Goal: Information Seeking & Learning: Learn about a topic

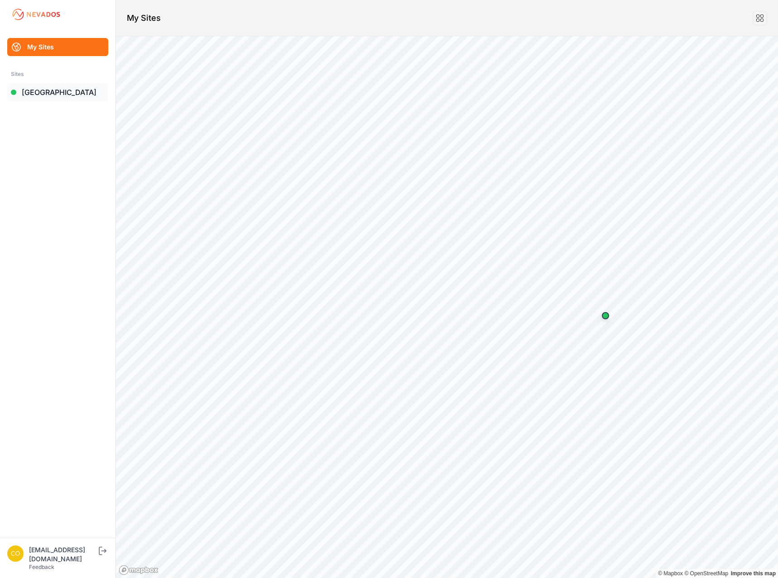
click at [79, 96] on link "[GEOGRAPHIC_DATA]" at bounding box center [57, 92] width 101 height 18
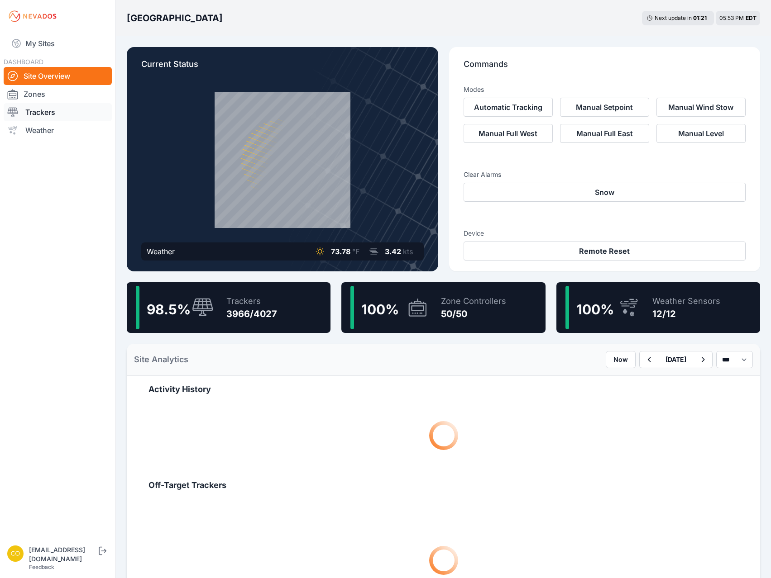
click at [57, 118] on link "Trackers" at bounding box center [58, 112] width 108 height 18
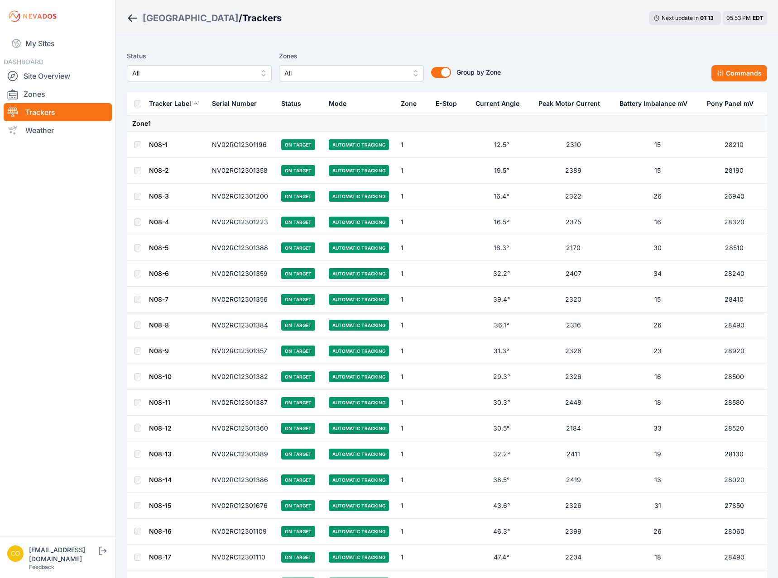
click at [360, 76] on span "All" at bounding box center [344, 73] width 121 height 11
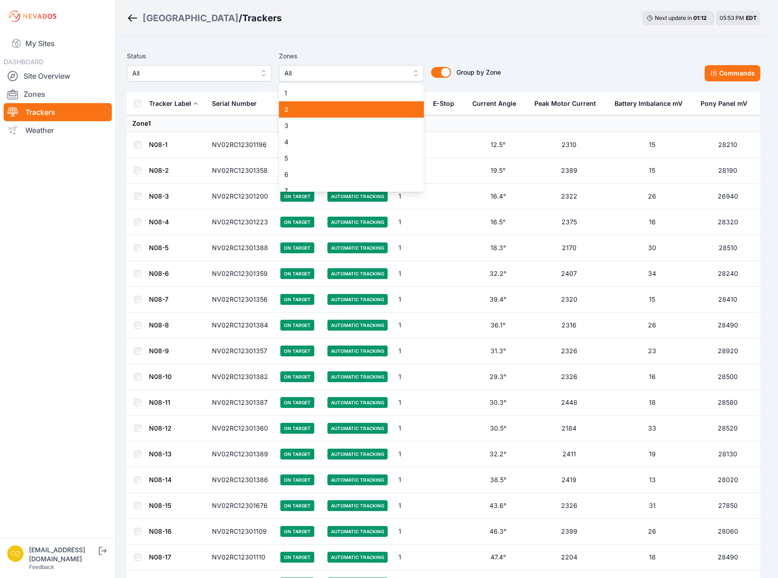
click at [349, 104] on div "2" at bounding box center [351, 109] width 145 height 16
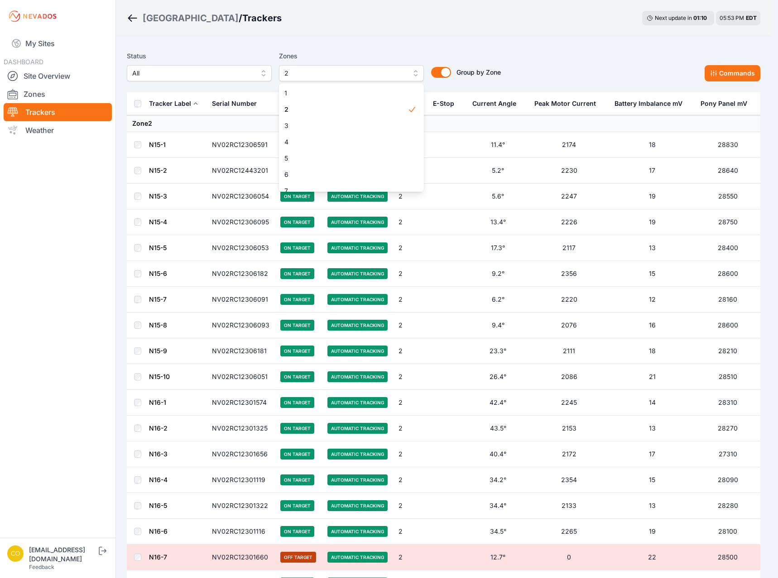
click at [575, 68] on div "Status All Zones 2 1 2 3 4 5 6 7 8 9 10 11 12 13 14 15 16 17 18 19 20 21 22 23 …" at bounding box center [443, 66] width 633 height 31
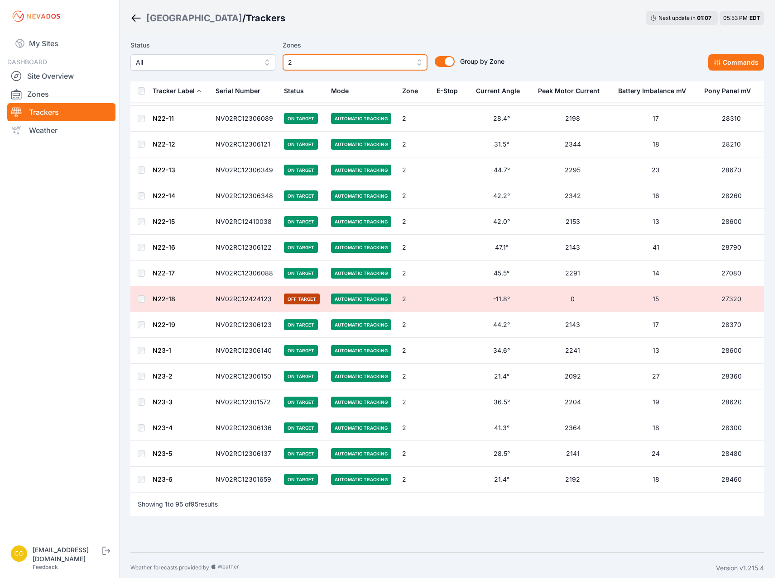
scroll to position [2095, 0]
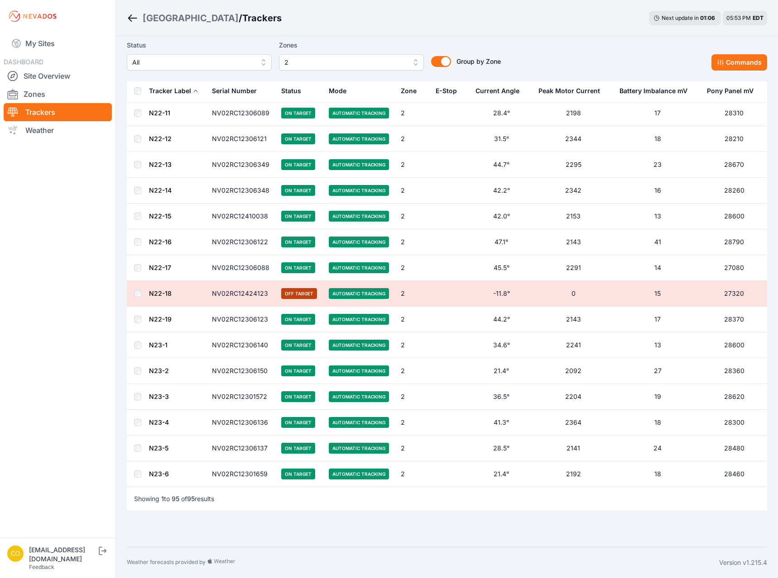
click at [372, 65] on span "2" at bounding box center [344, 62] width 121 height 11
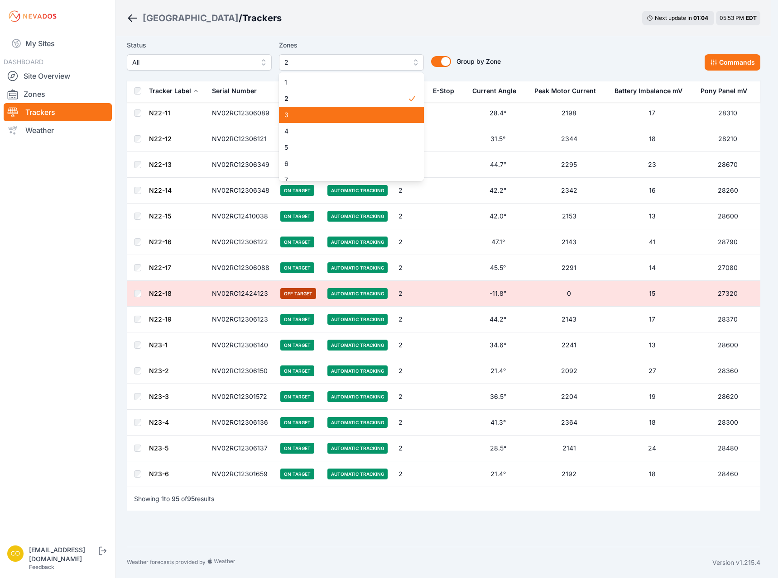
click at [380, 109] on div "3" at bounding box center [351, 115] width 145 height 16
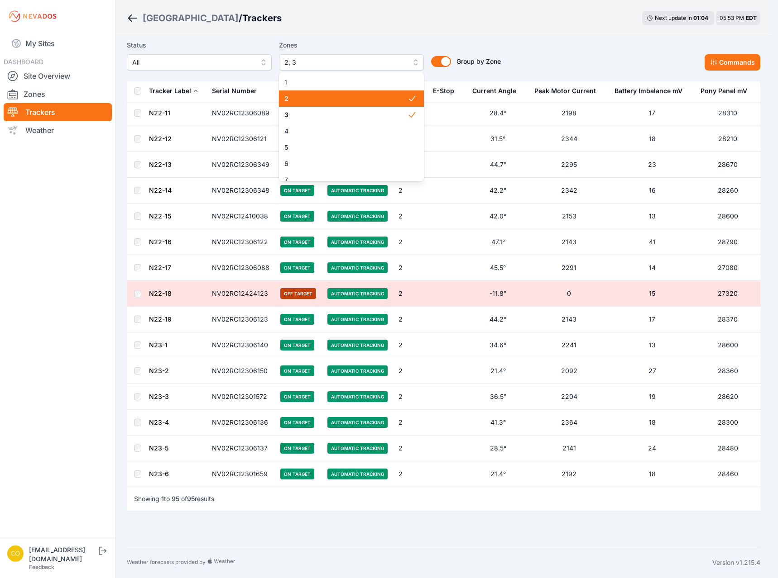
click at [379, 99] on span "2" at bounding box center [345, 98] width 123 height 9
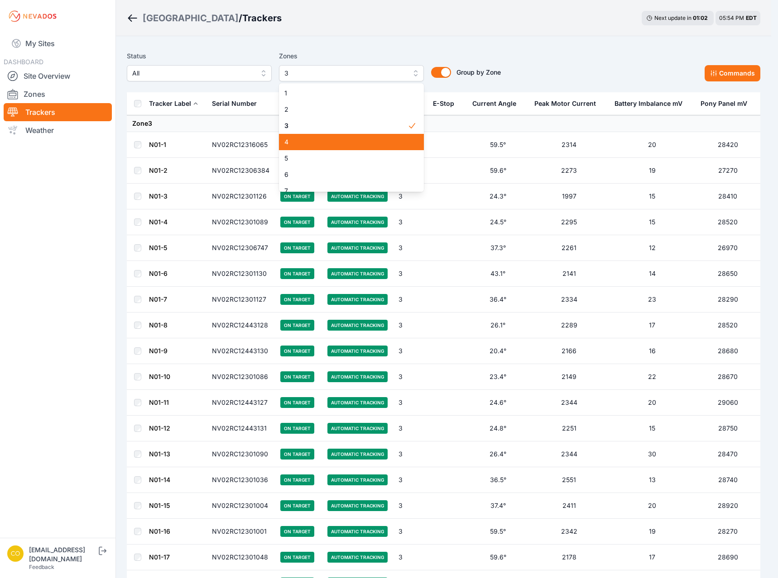
click at [362, 142] on span "4" at bounding box center [345, 142] width 123 height 9
click at [361, 127] on span "3" at bounding box center [345, 125] width 123 height 9
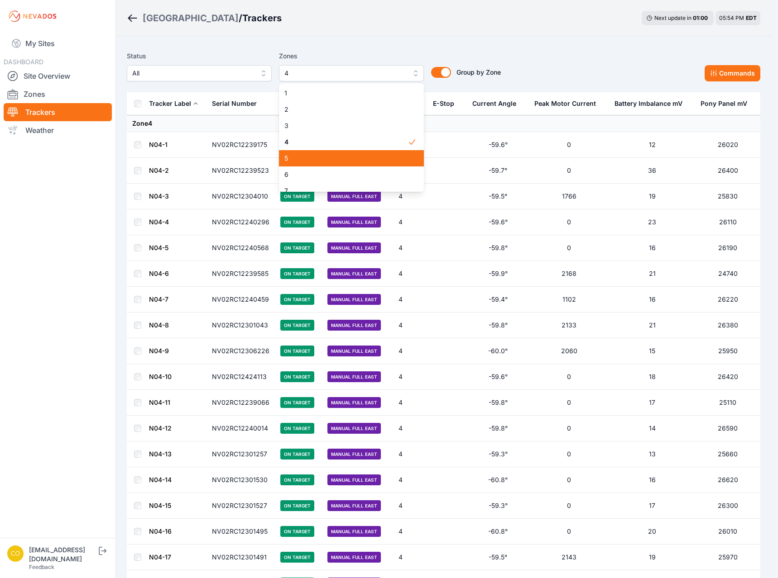
click at [376, 158] on span "5" at bounding box center [345, 158] width 123 height 9
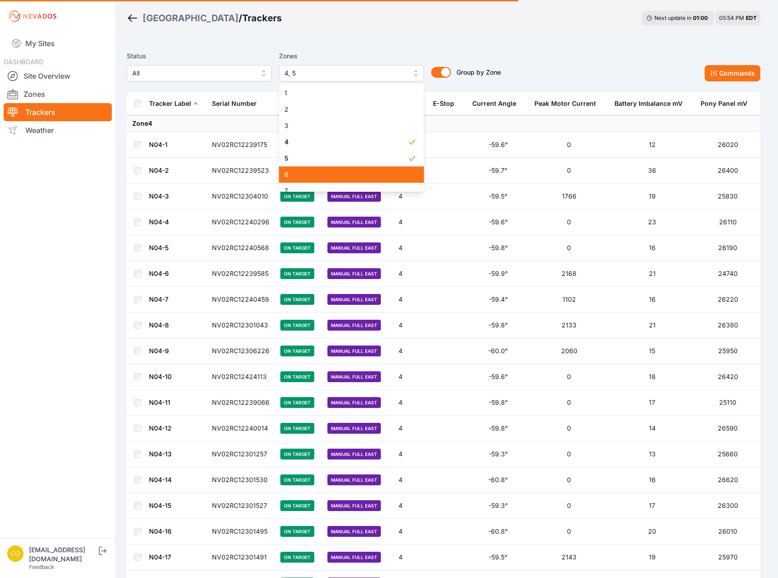
click at [370, 172] on span "6" at bounding box center [345, 174] width 123 height 9
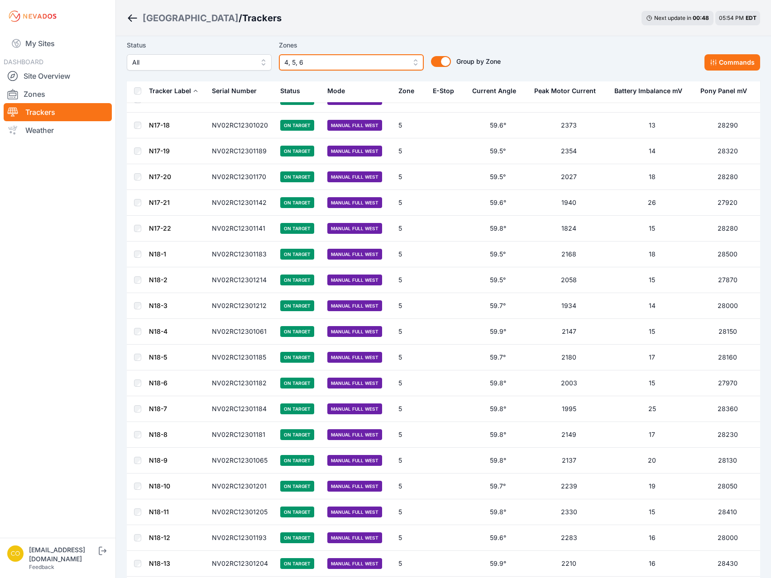
scroll to position [4850, 0]
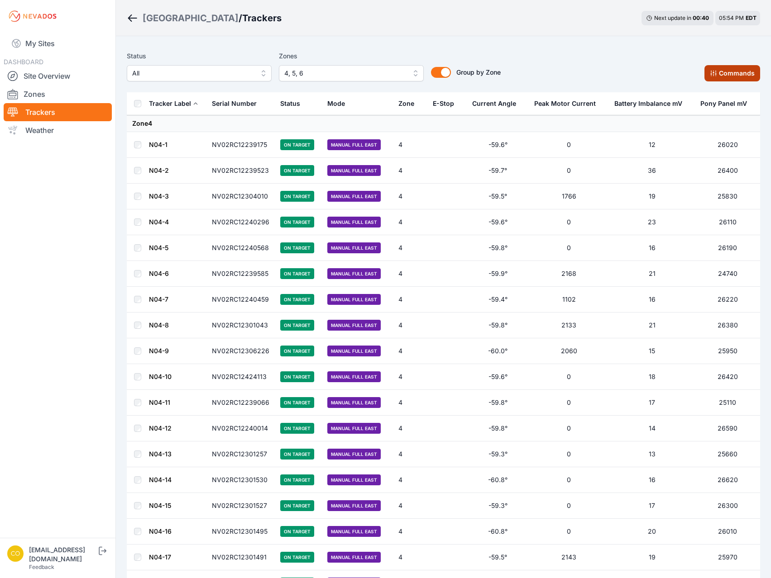
click at [716, 72] on icon at bounding box center [713, 73] width 7 height 7
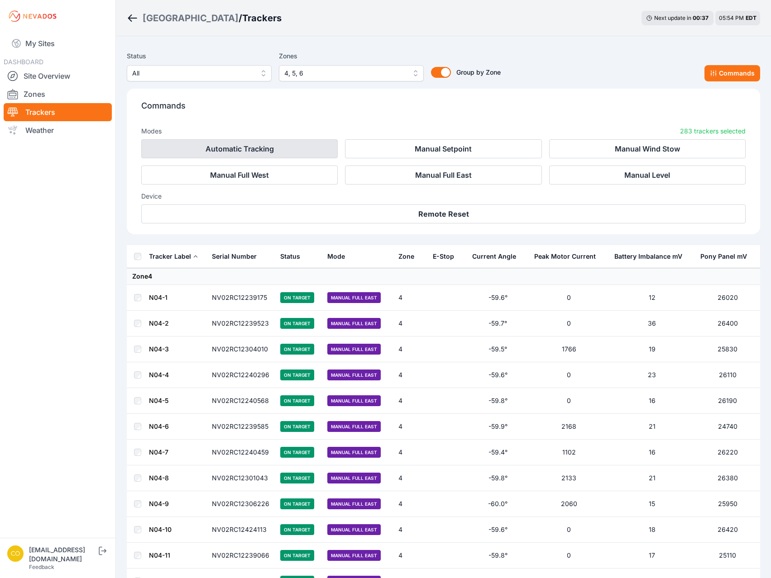
click at [315, 140] on button "Automatic Tracking" at bounding box center [239, 148] width 196 height 19
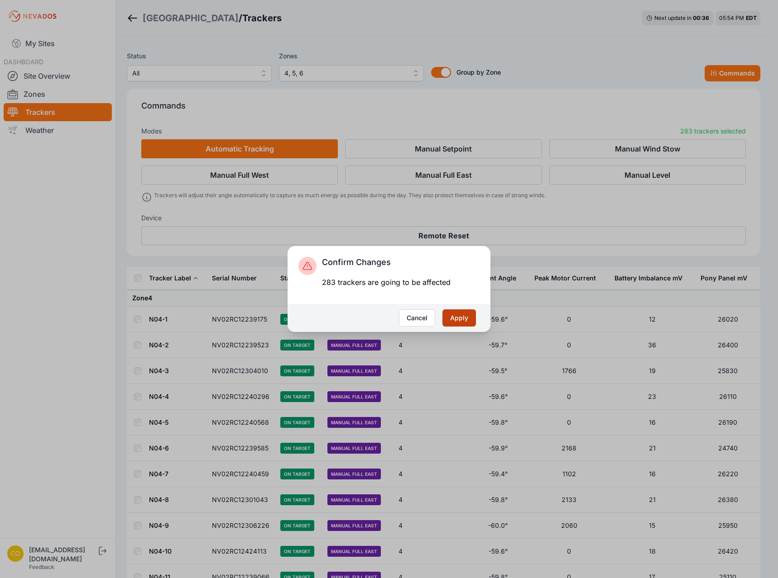
click at [458, 315] on button "Apply" at bounding box center [458, 318] width 33 height 17
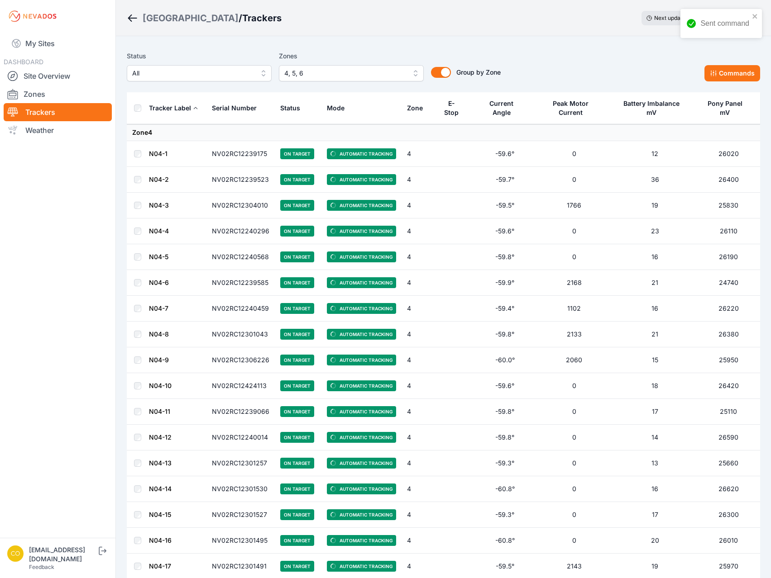
click at [363, 77] on button "4, 5, 6" at bounding box center [351, 73] width 145 height 16
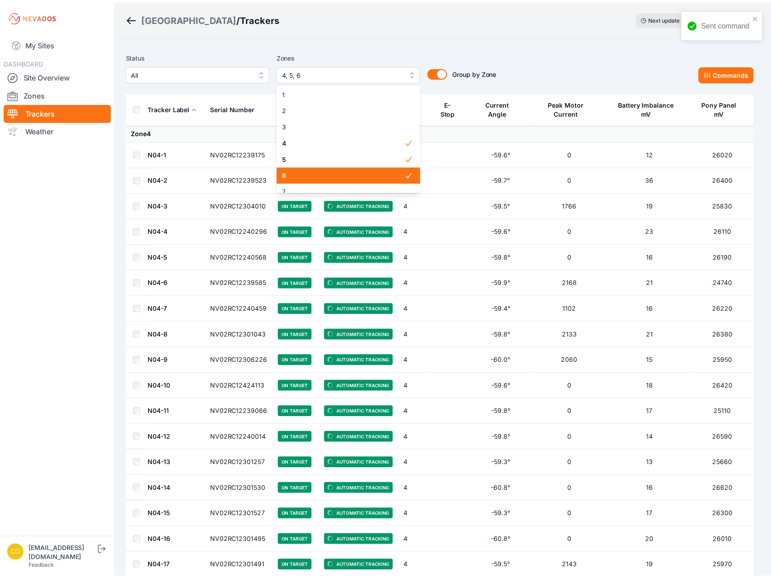
scroll to position [45, 0]
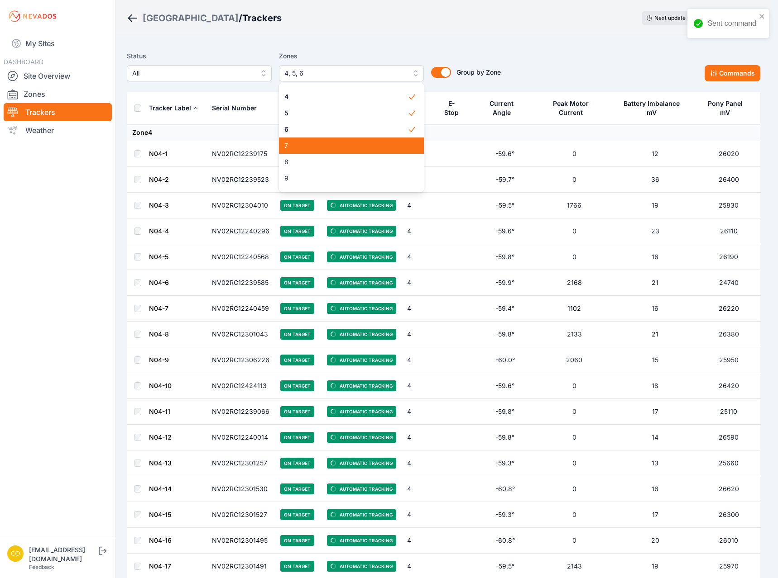
click at [316, 147] on span "7" at bounding box center [345, 145] width 123 height 9
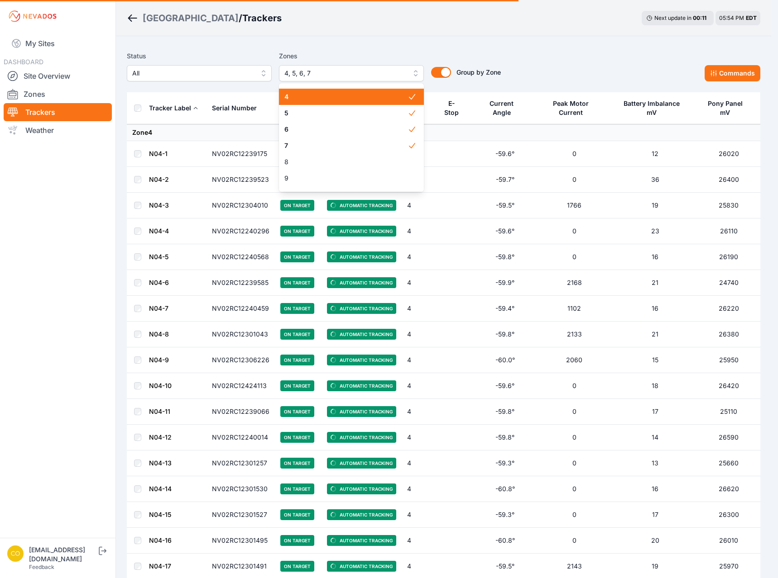
click at [299, 99] on span "4" at bounding box center [345, 96] width 123 height 9
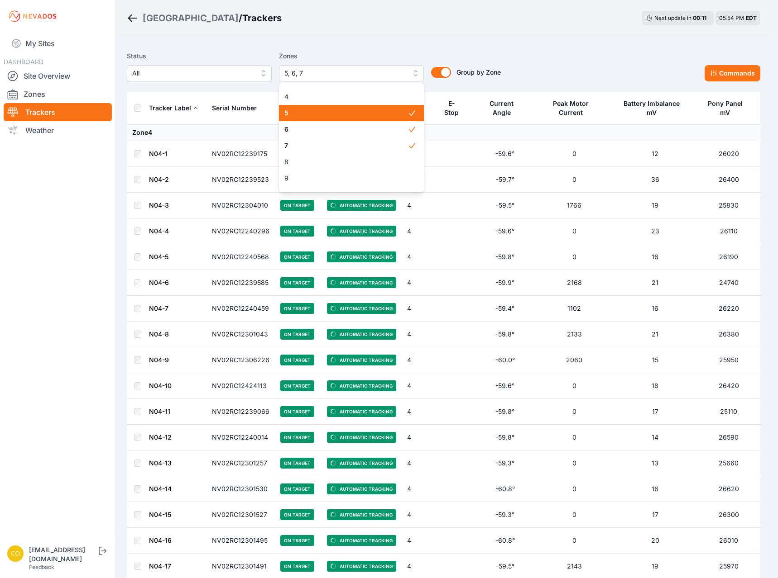
click at [299, 115] on span "5" at bounding box center [345, 113] width 123 height 9
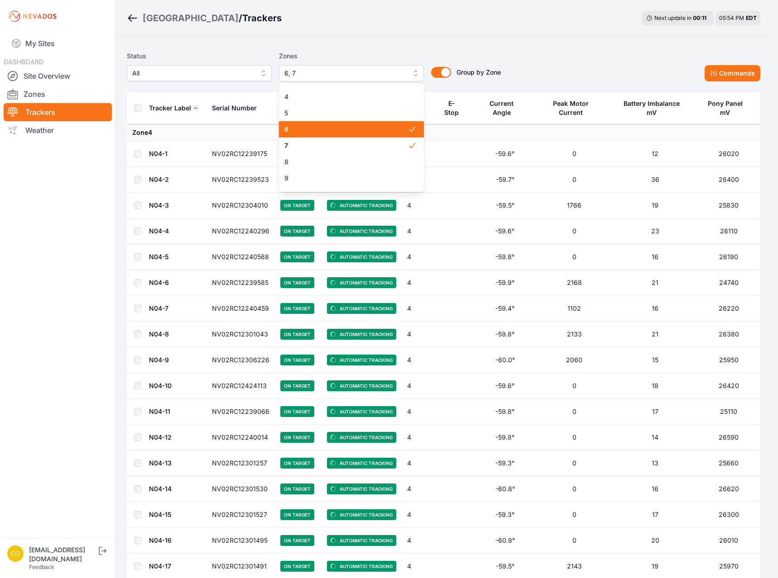
click at [300, 134] on span "6" at bounding box center [345, 129] width 123 height 9
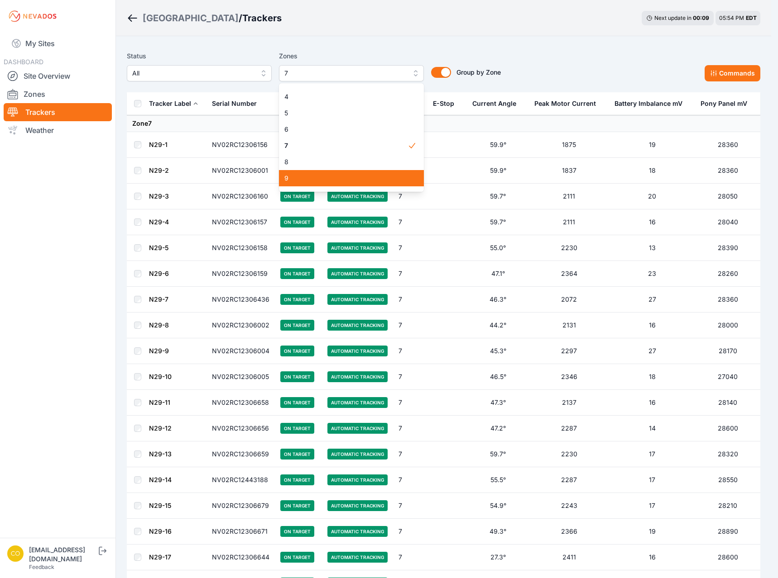
click at [296, 178] on span "9" at bounding box center [345, 178] width 123 height 9
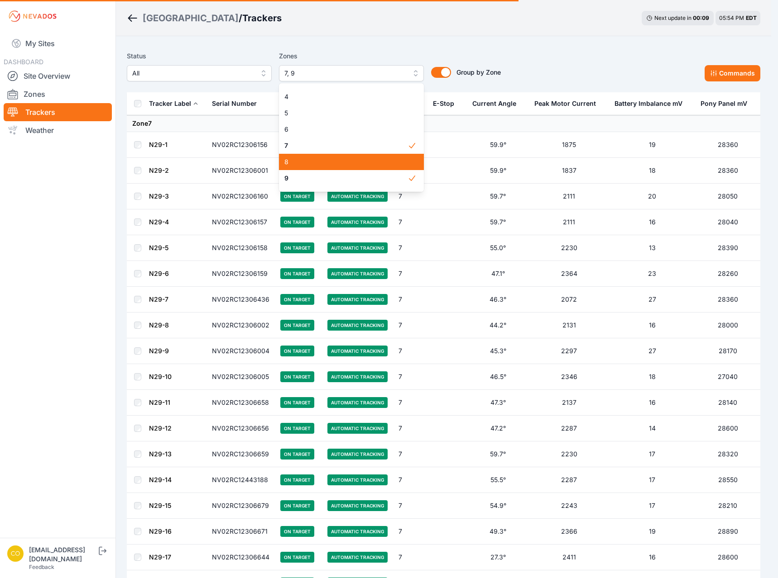
click at [299, 165] on span "8" at bounding box center [345, 162] width 123 height 9
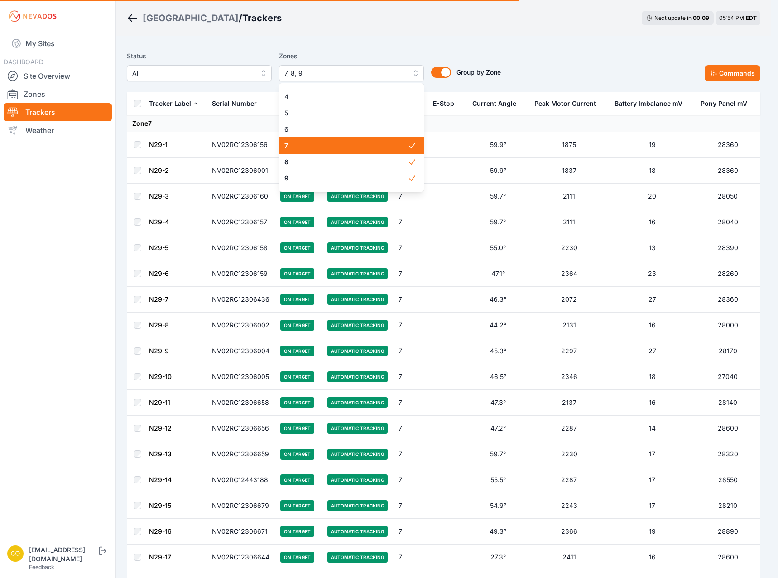
click at [302, 149] on span "7" at bounding box center [345, 145] width 123 height 9
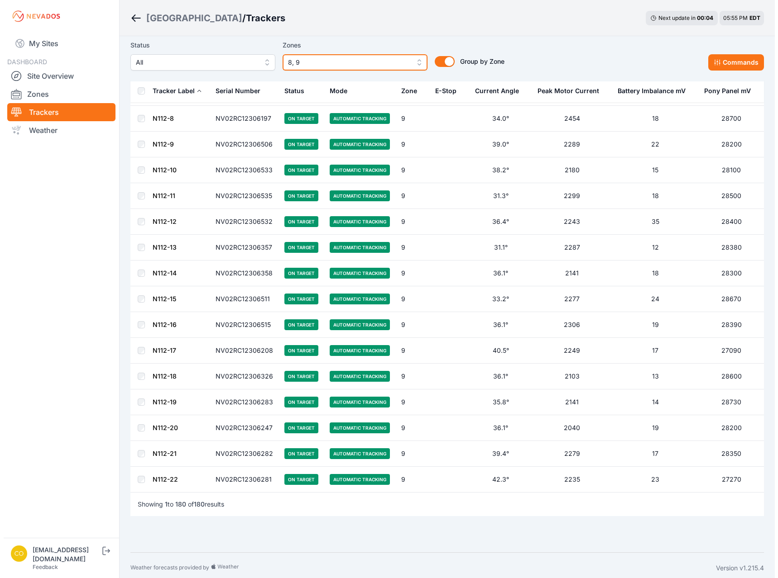
scroll to position [4305, 0]
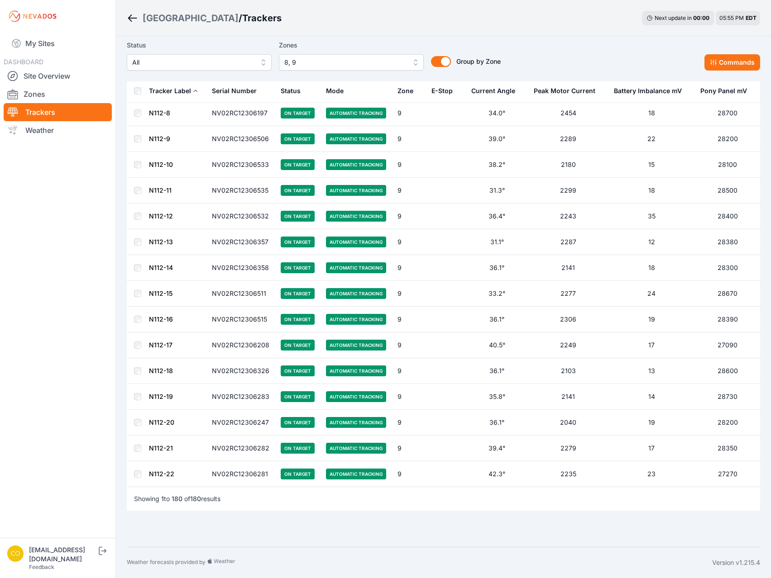
click at [371, 65] on span "8, 9" at bounding box center [344, 62] width 121 height 11
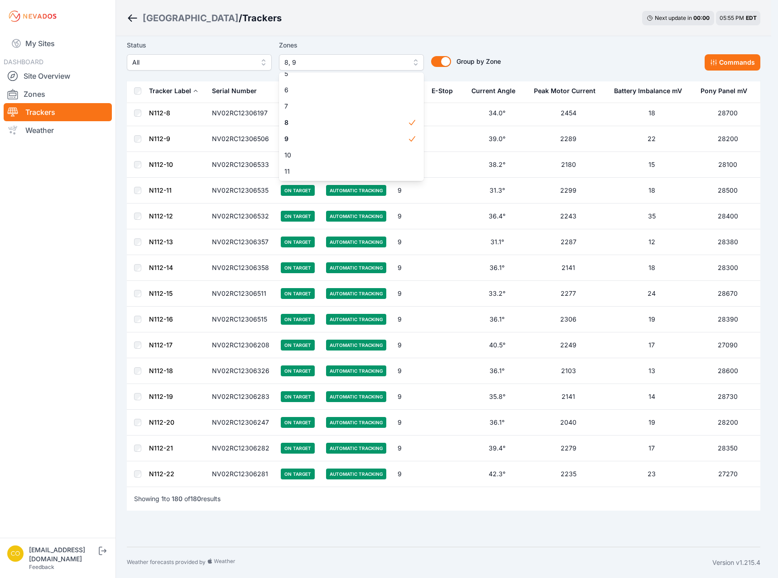
scroll to position [114, 0]
click at [361, 111] on span "10" at bounding box center [345, 114] width 123 height 9
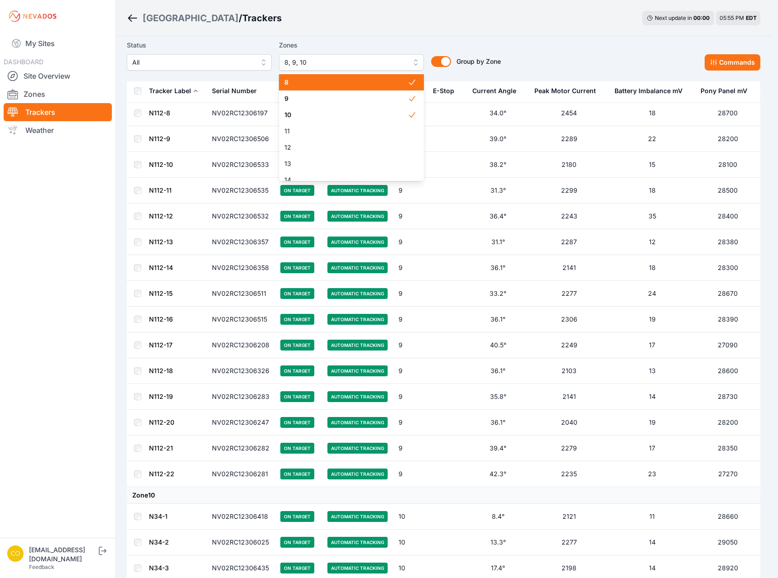
click at [354, 87] on span "8" at bounding box center [345, 82] width 123 height 9
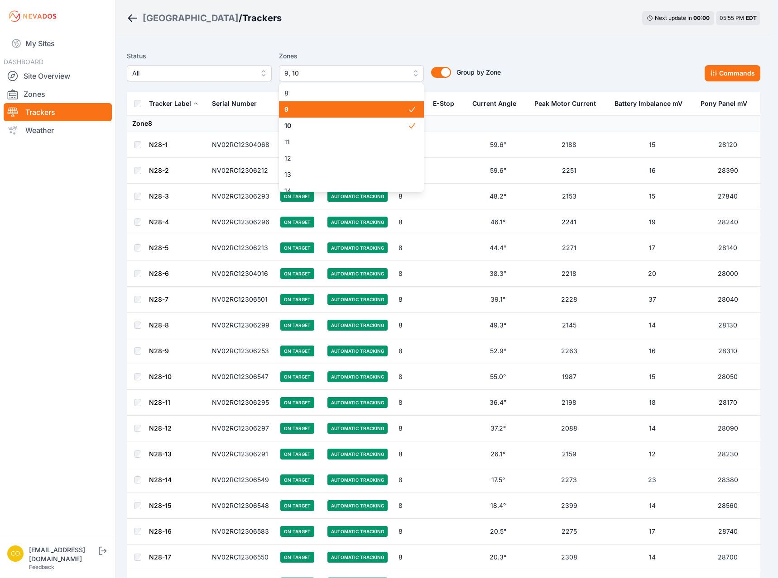
click at [348, 114] on span "9" at bounding box center [345, 109] width 123 height 9
